Goal: Task Accomplishment & Management: Use online tool/utility

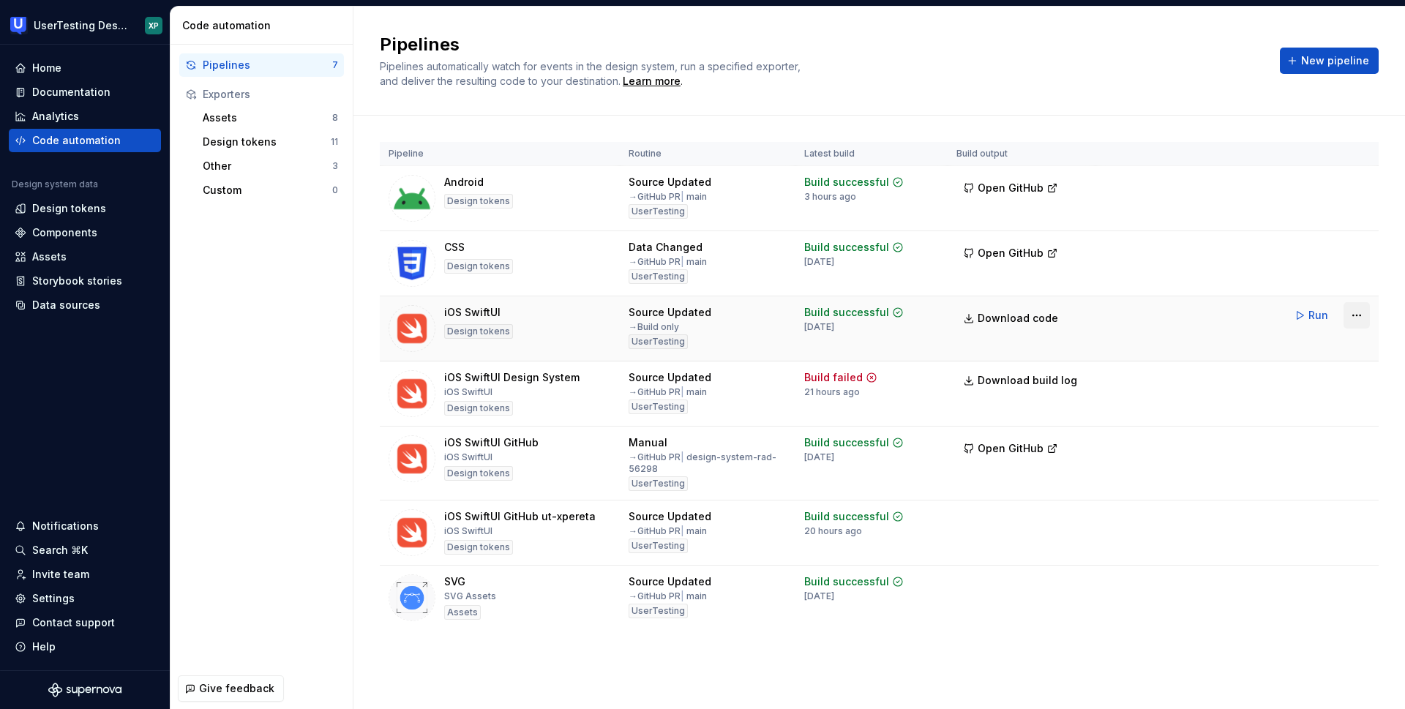
click at [1356, 315] on html "UserTesting Design System XP Home Documentation Analytics Code automation Desig…" at bounding box center [702, 354] width 1405 height 709
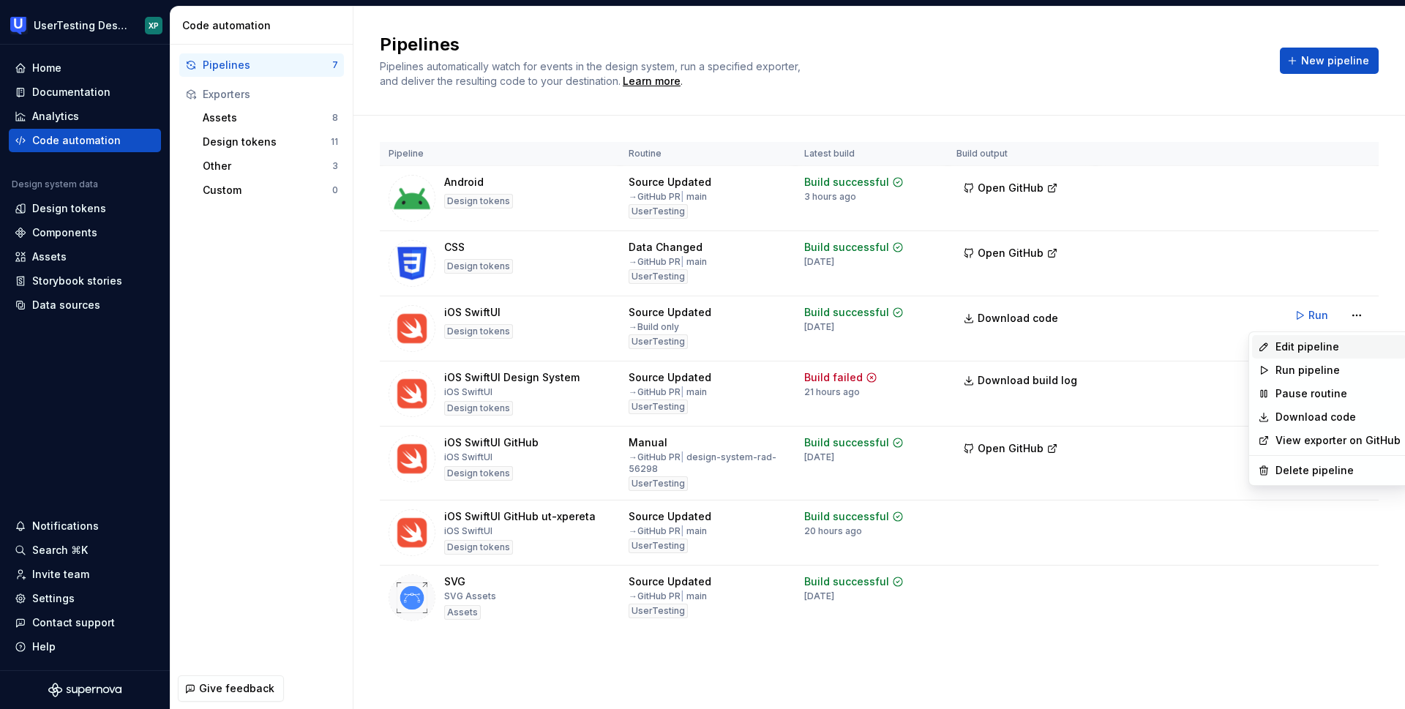
click at [1295, 351] on div "Edit pipeline" at bounding box center [1338, 347] width 125 height 15
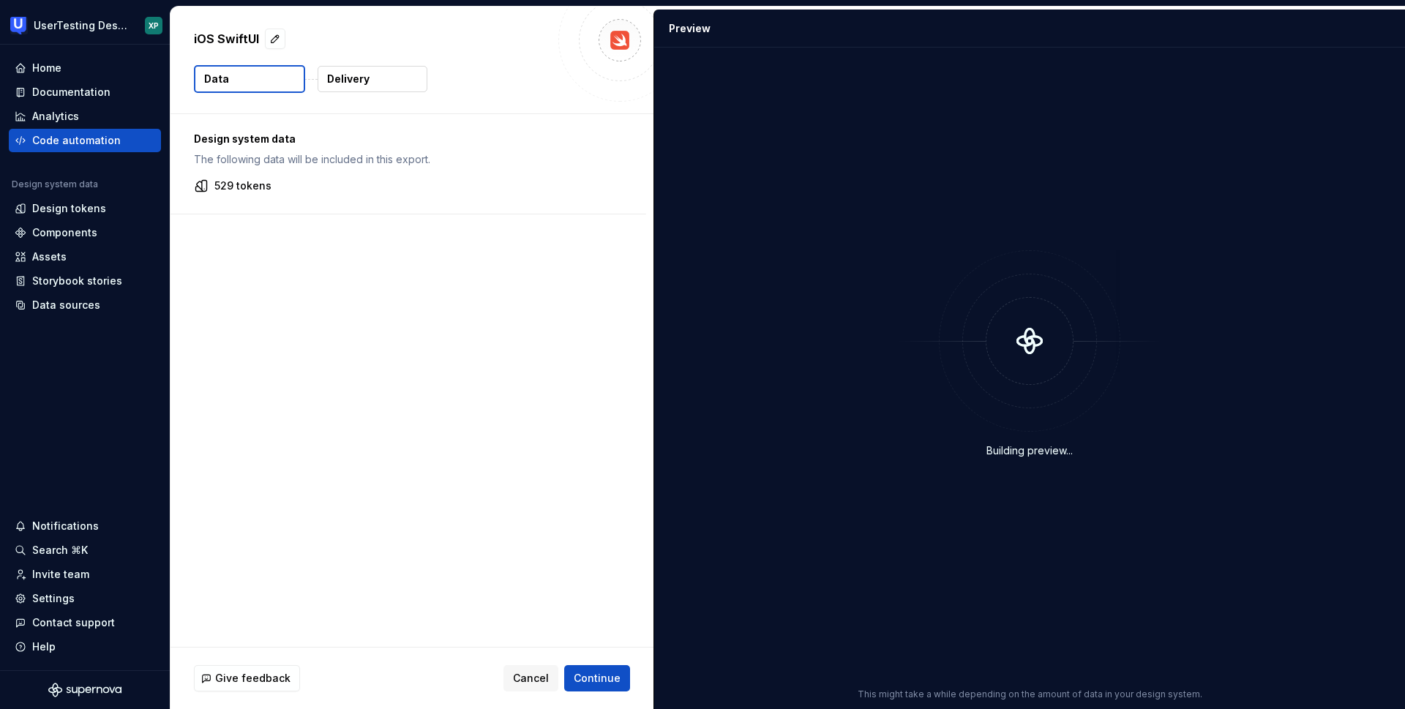
click at [349, 75] on p "Delivery" at bounding box center [348, 79] width 42 height 15
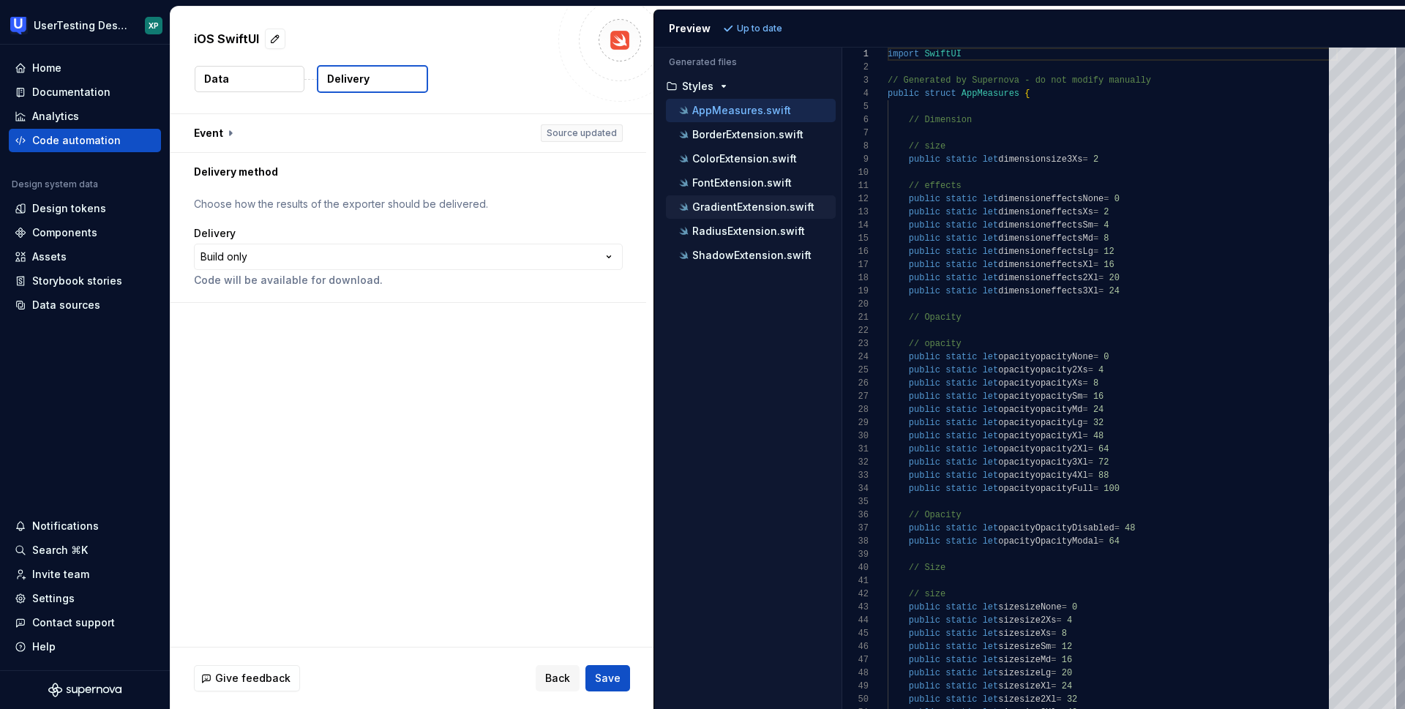
click at [723, 207] on p "GradientExtension.swift" at bounding box center [753, 207] width 122 height 12
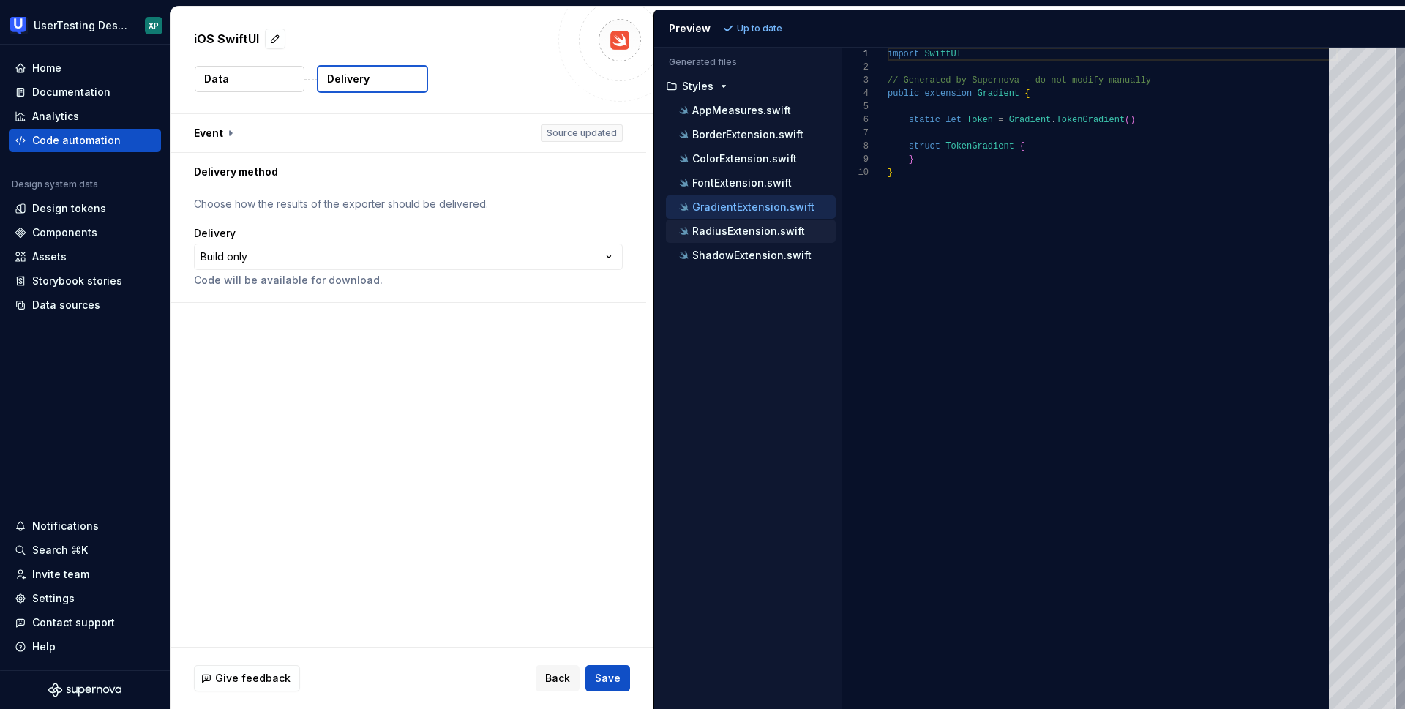
click at [725, 231] on p "RadiusExtension.swift" at bounding box center [748, 231] width 113 height 12
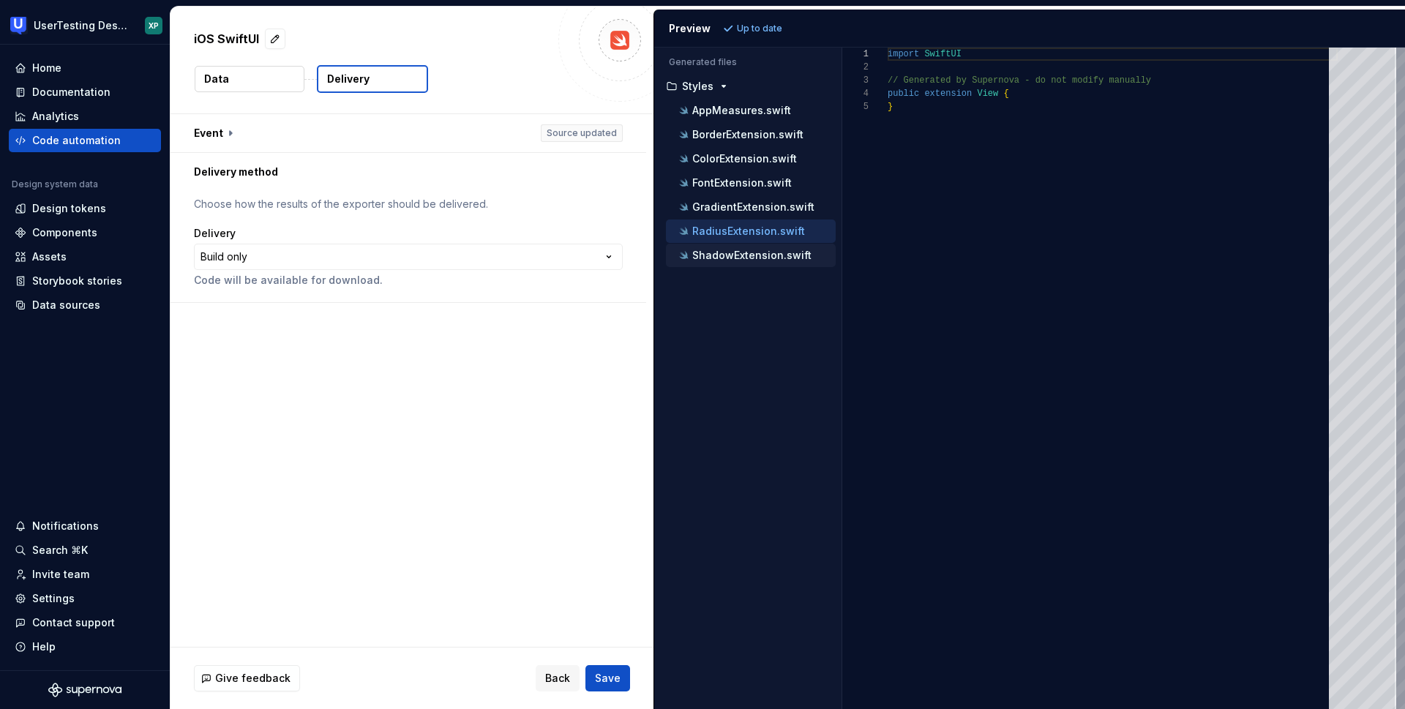
click at [738, 258] on p "ShadowExtension.swift" at bounding box center [751, 256] width 119 height 12
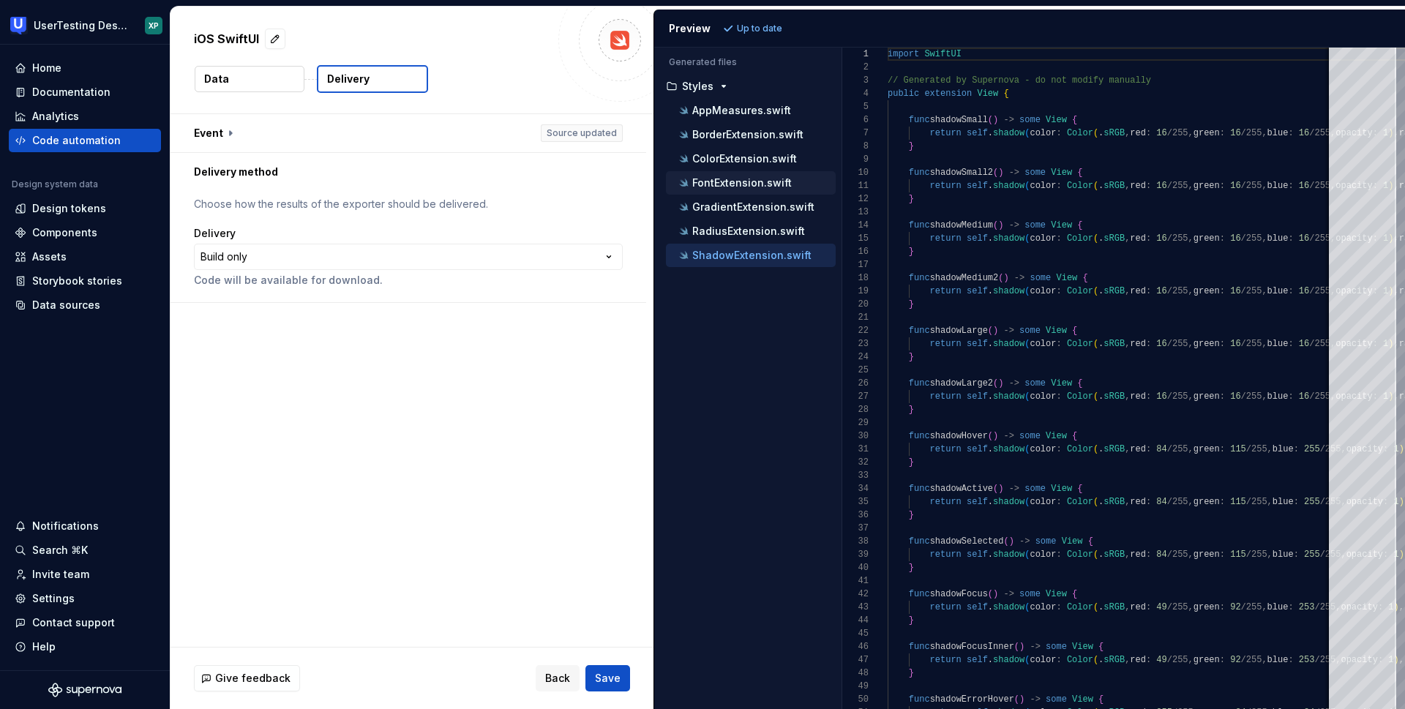
click at [728, 186] on p "FontExtension.swift" at bounding box center [742, 183] width 100 height 12
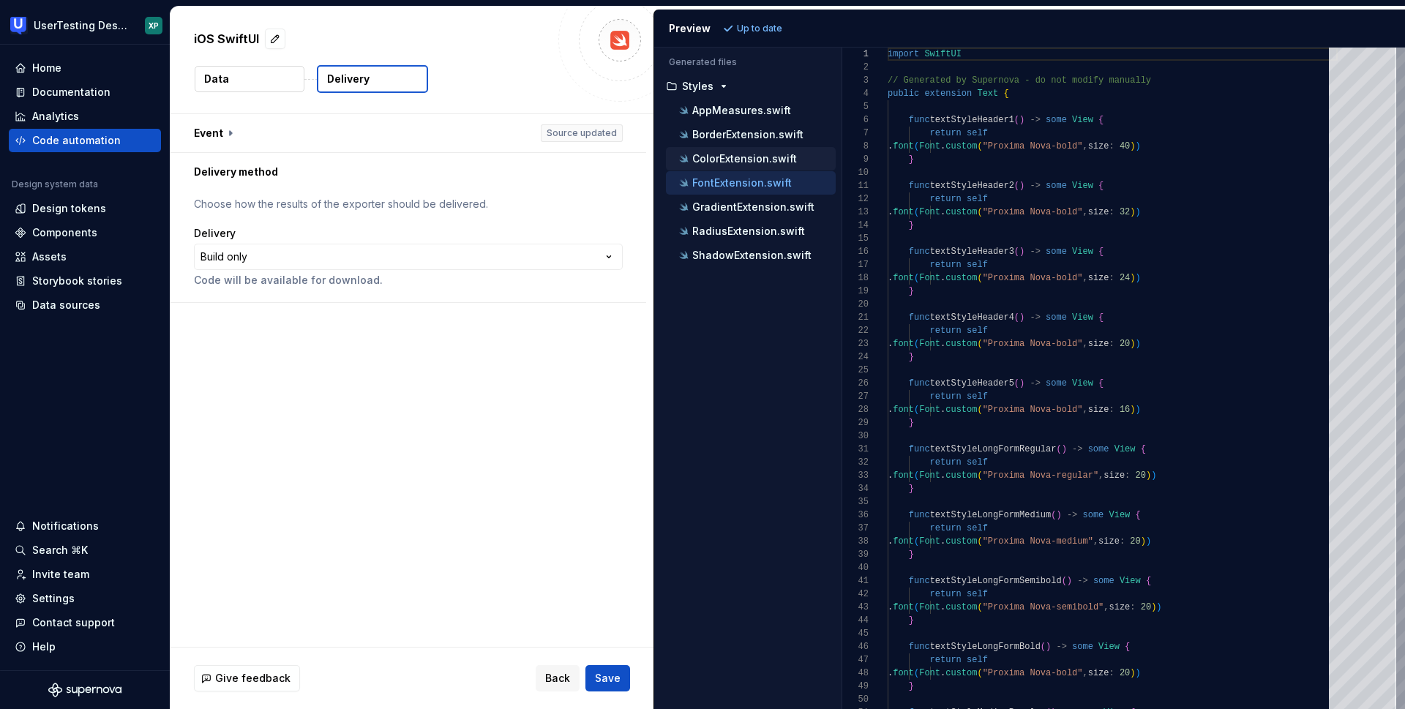
click at [745, 156] on p "ColorExtension.swift" at bounding box center [744, 159] width 105 height 12
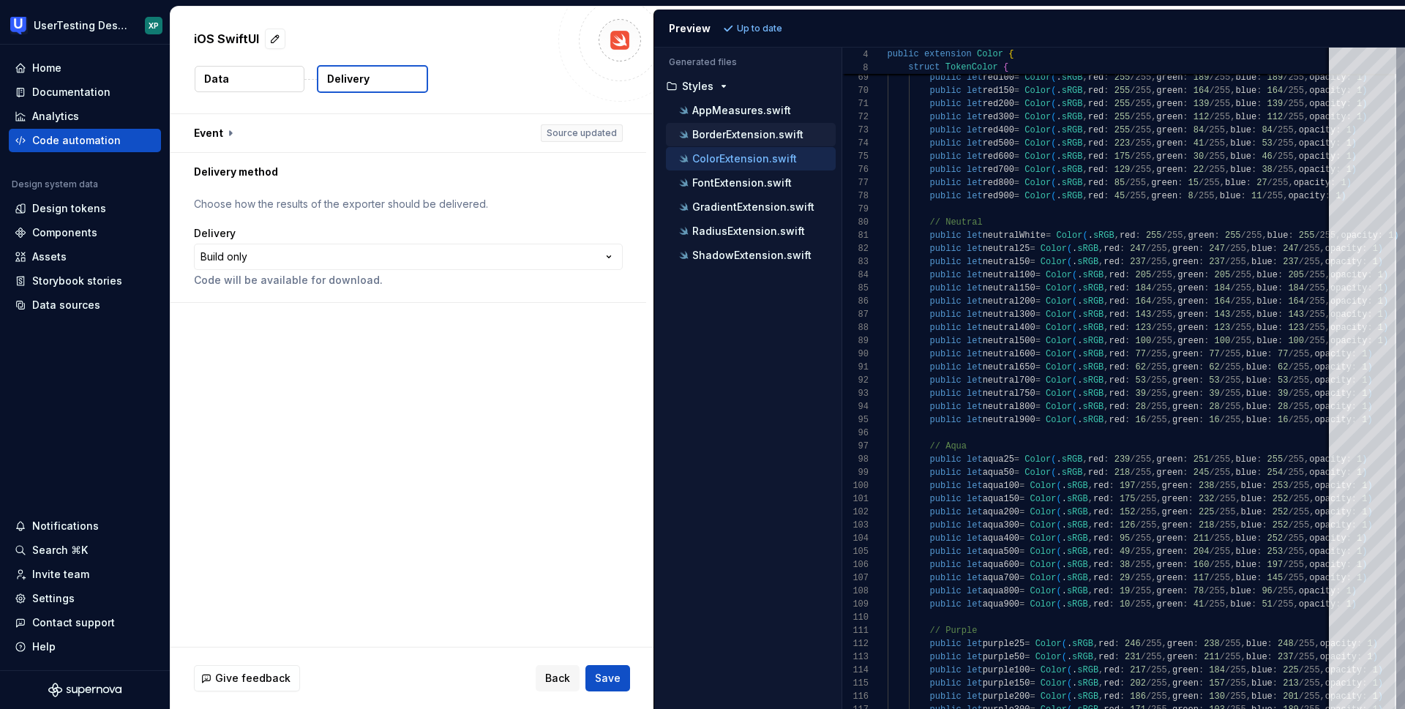
click at [748, 125] on div "BorderExtension.swift" at bounding box center [751, 134] width 170 height 23
click at [749, 132] on p "BorderExtension.swift" at bounding box center [747, 135] width 111 height 12
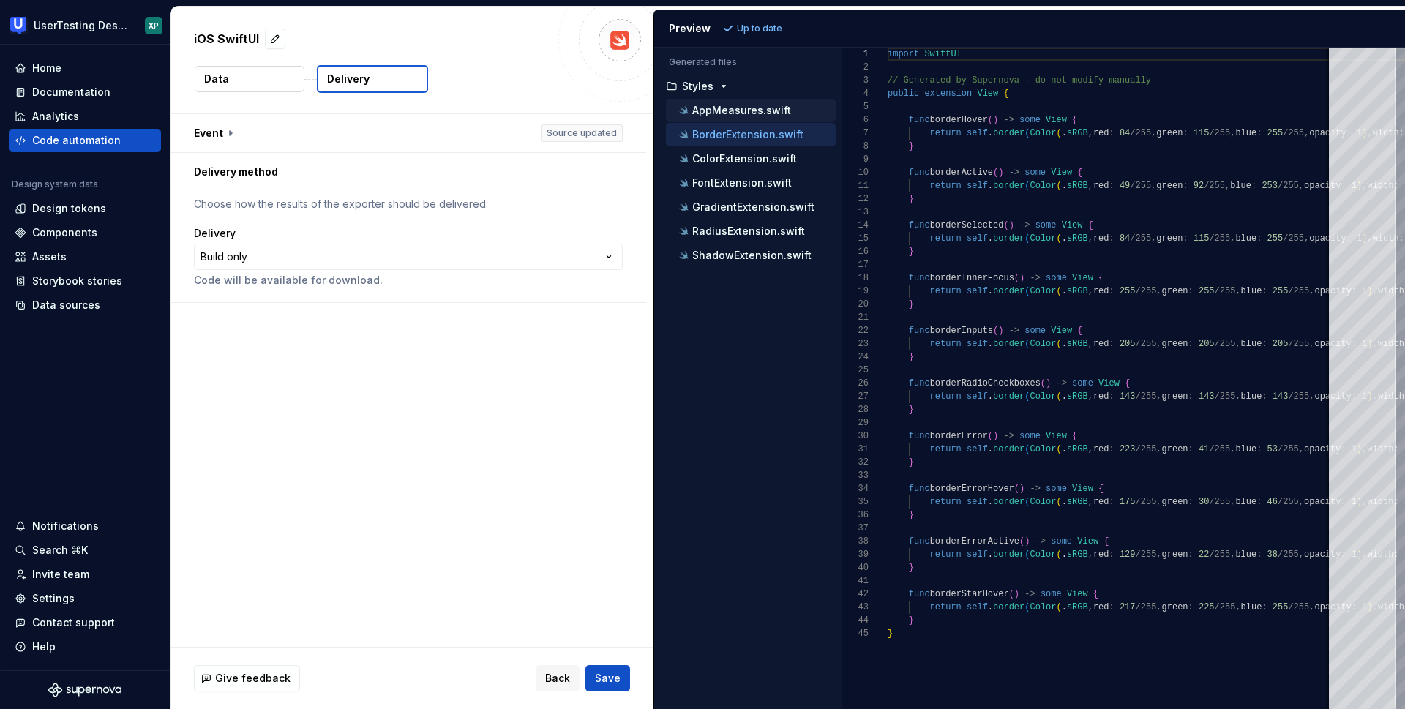
click at [746, 111] on p "AppMeasures.swift" at bounding box center [741, 111] width 99 height 12
type textarea "**********"
